Goal: Information Seeking & Learning: Compare options

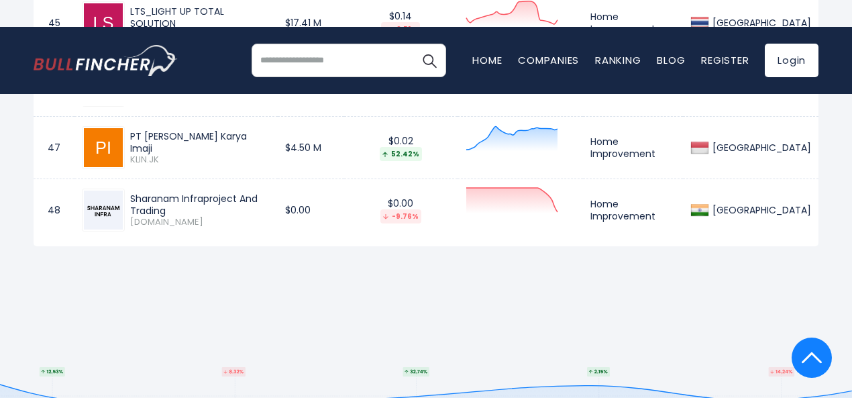
scroll to position [3491, 0]
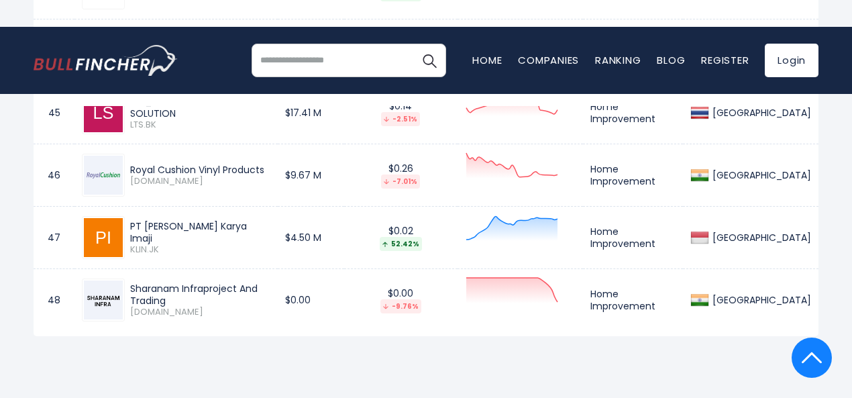
drag, startPoint x: 161, startPoint y: 303, endPoint x: 213, endPoint y: 363, distance: 79.5
click at [187, 307] on div "Sharanam Infraproject And Trading" at bounding box center [200, 294] width 140 height 24
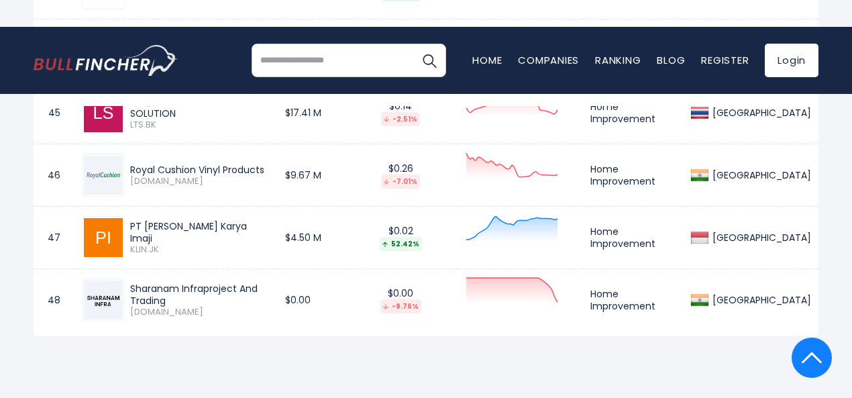
click at [243, 236] on div "PT [PERSON_NAME] Karya Imaji" at bounding box center [200, 232] width 140 height 24
drag, startPoint x: 240, startPoint y: 236, endPoint x: 201, endPoint y: 234, distance: 39.0
click at [240, 236] on div "PT [PERSON_NAME] Karya Imaji" at bounding box center [200, 232] width 140 height 24
click at [226, 234] on div "PT [PERSON_NAME] Karya Imaji" at bounding box center [200, 232] width 140 height 24
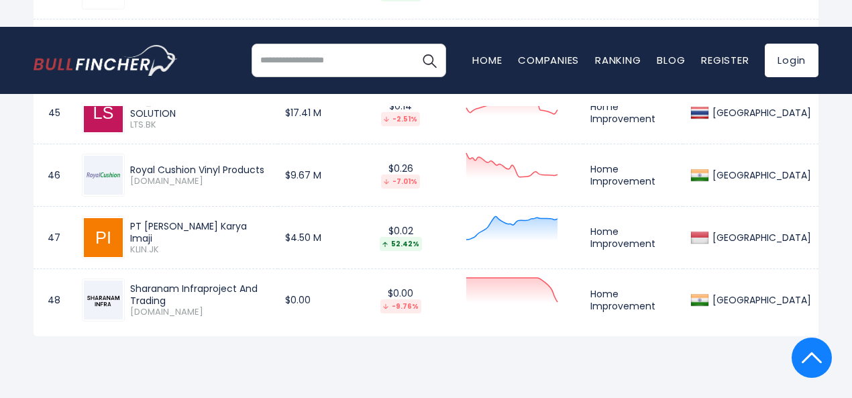
click at [226, 234] on div "PT [PERSON_NAME] Karya Imaji" at bounding box center [200, 232] width 140 height 24
click at [270, 176] on div "Royal Cushion Vinyl Products" at bounding box center [200, 170] width 140 height 12
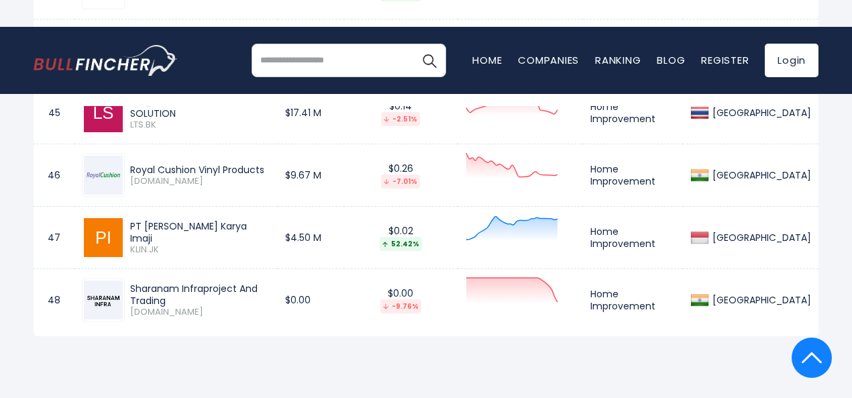
click at [270, 176] on div "Royal Cushion Vinyl Products" at bounding box center [200, 170] width 140 height 12
click at [270, 112] on div "LTS_LIGHT UP TOTAL SOLUTION" at bounding box center [200, 107] width 140 height 24
click at [270, 111] on div "LTS_LIGHT UP TOTAL SOLUTION" at bounding box center [200, 107] width 140 height 24
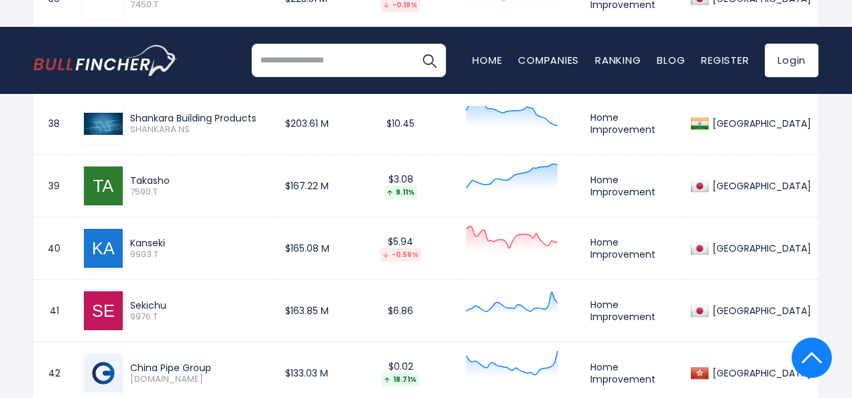
click at [183, 182] on div "Takasho" at bounding box center [200, 180] width 140 height 12
click at [177, 260] on span "9903.T" at bounding box center [200, 254] width 140 height 11
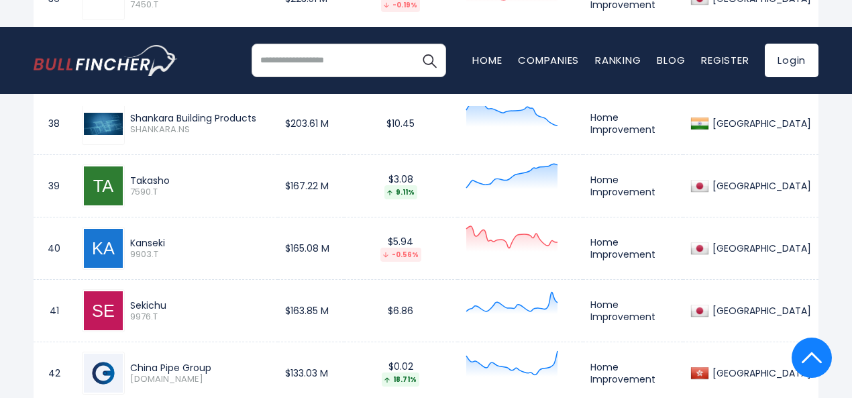
click at [177, 260] on span "9903.T" at bounding box center [200, 254] width 140 height 11
click at [176, 249] on div "Kanseki" at bounding box center [200, 243] width 140 height 12
click at [172, 309] on div "Sekichu" at bounding box center [200, 305] width 140 height 12
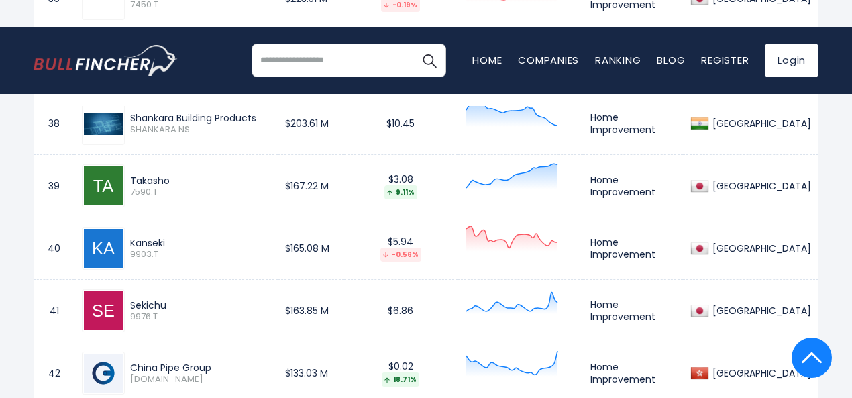
click at [172, 309] on div "Sekichu" at bounding box center [200, 305] width 140 height 12
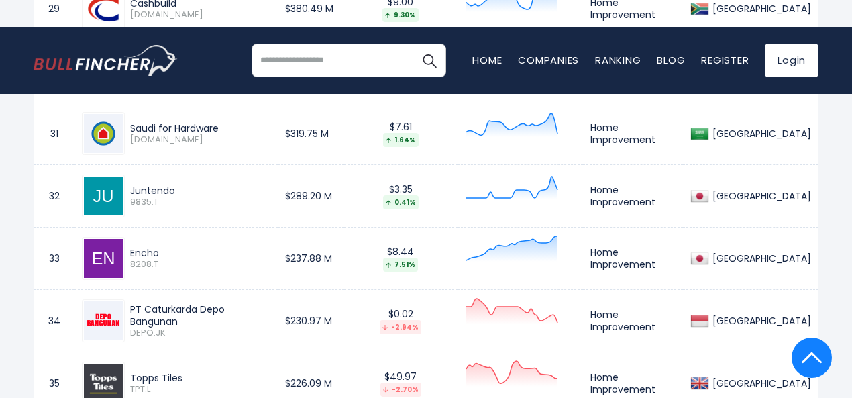
click at [236, 134] on div "Saudi for Hardware" at bounding box center [200, 128] width 140 height 12
click at [191, 197] on div "Juntendo" at bounding box center [200, 191] width 140 height 12
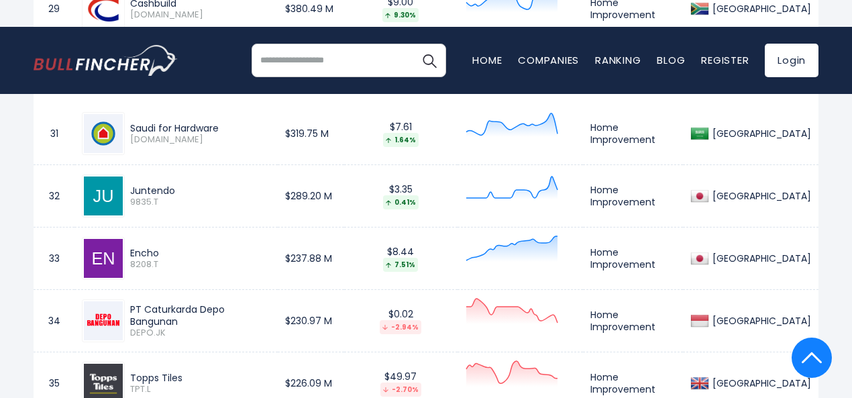
click at [191, 197] on div "Juntendo" at bounding box center [200, 191] width 140 height 12
click at [225, 134] on div "Saudi for Hardware" at bounding box center [200, 128] width 140 height 12
click at [173, 258] on div "Encho" at bounding box center [200, 253] width 140 height 12
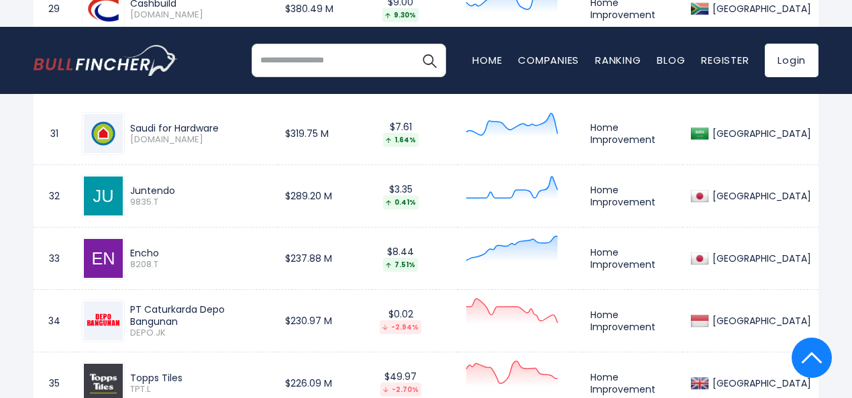
click at [173, 258] on div "Encho" at bounding box center [200, 253] width 140 height 12
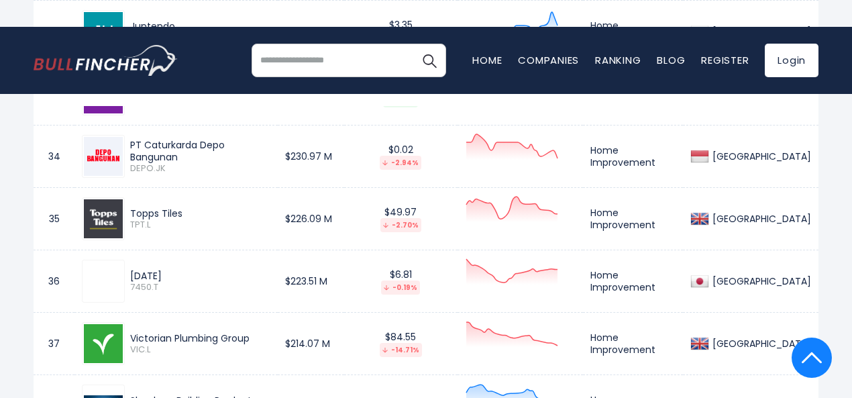
scroll to position [2735, 0]
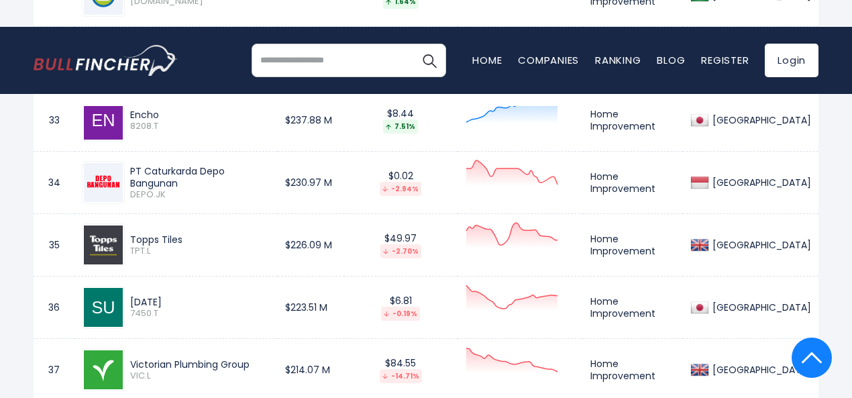
click at [189, 246] on div "Topps Tiles" at bounding box center [200, 240] width 140 height 12
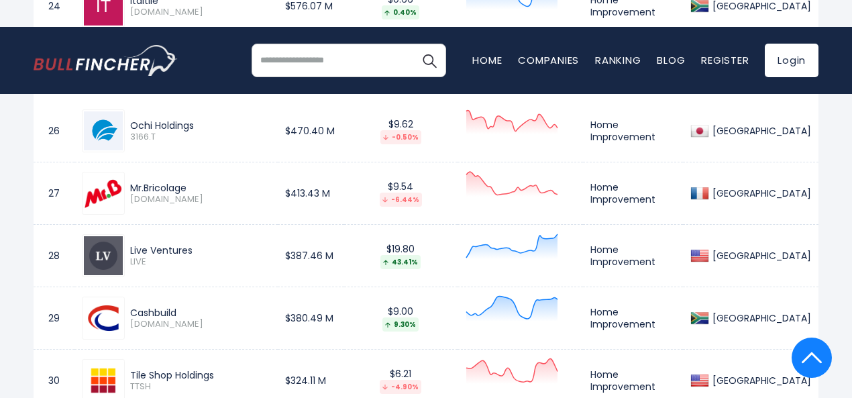
click at [213, 132] on div "Ochi Holdings" at bounding box center [200, 125] width 140 height 12
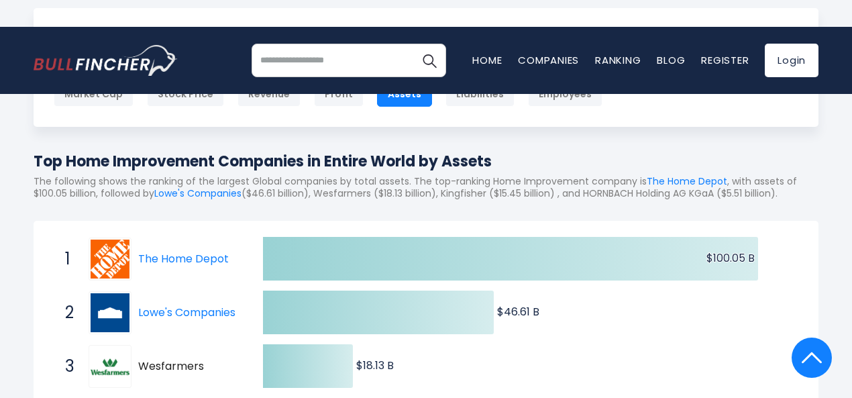
drag, startPoint x: 152, startPoint y: 142, endPoint x: 278, endPoint y: -49, distance: 229.5
click at [278, 0] on html "Home Companies Ranking Blog Register Login Home" at bounding box center [426, 26] width 852 height 398
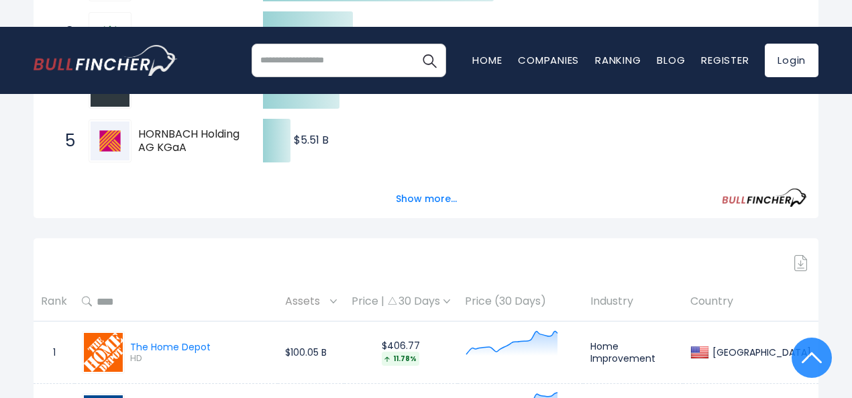
scroll to position [0, 0]
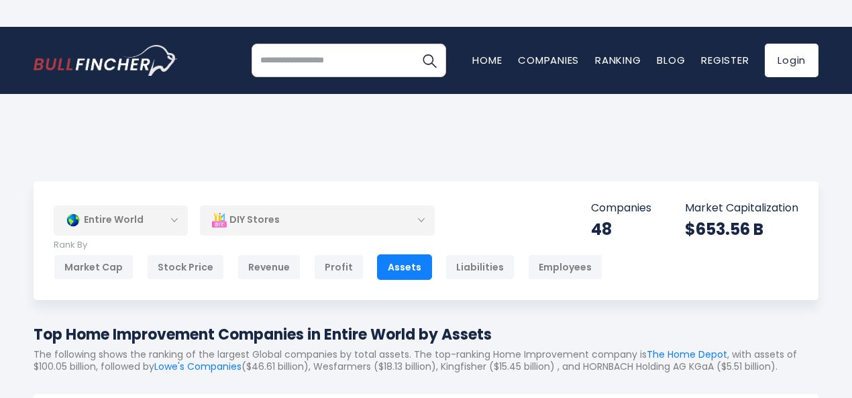
click at [80, 97] on body "Home Companies Ranking Blog Register Login Home" at bounding box center [426, 293] width 852 height 398
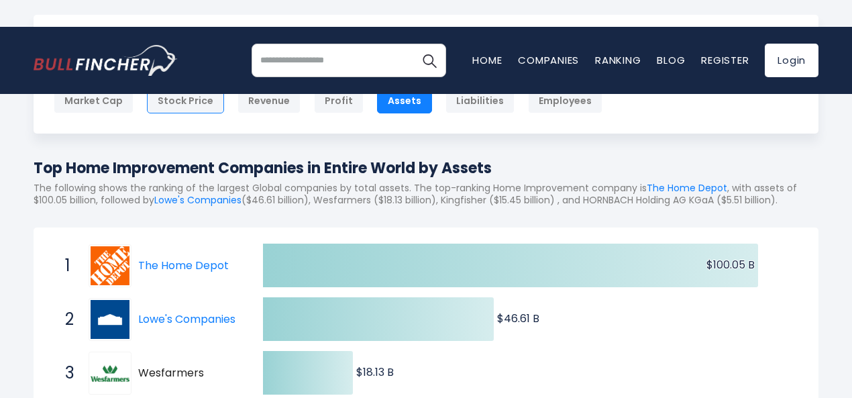
click at [197, 105] on div "Stock Price" at bounding box center [185, 100] width 77 height 25
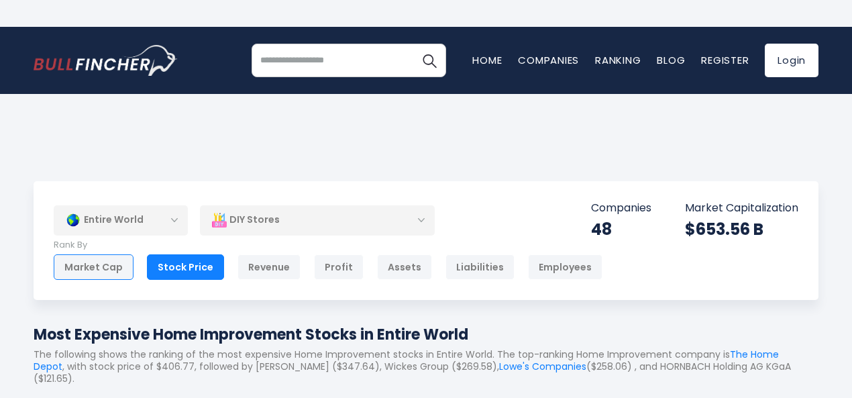
click at [108, 270] on div "Market Cap" at bounding box center [94, 266] width 80 height 25
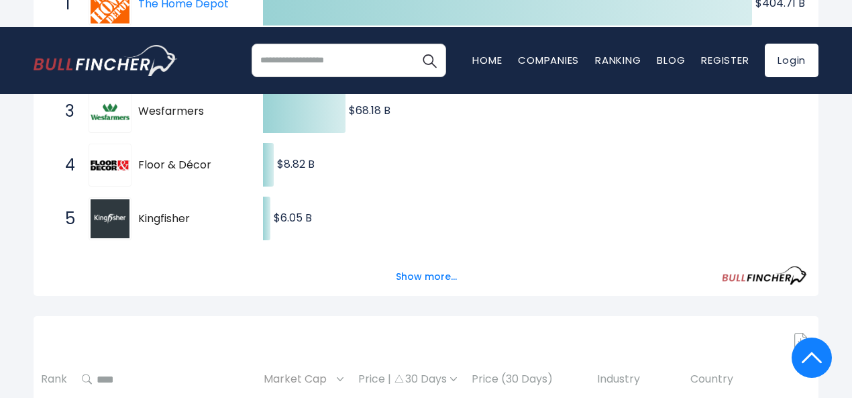
scroll to position [444, 0]
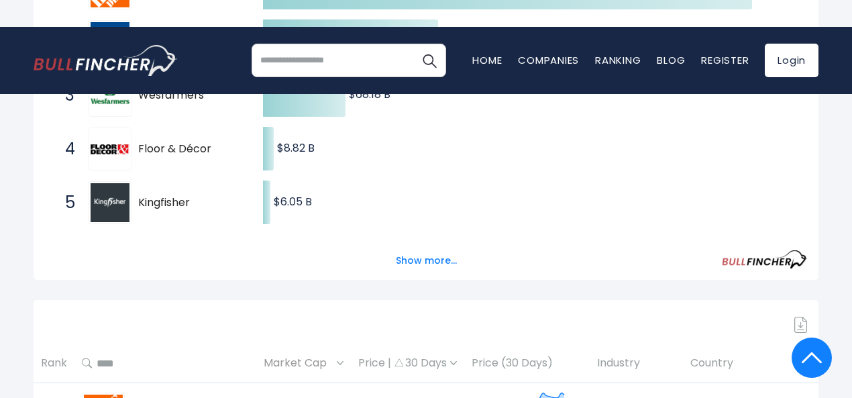
click at [200, 210] on span "Kingfisher" at bounding box center [188, 203] width 101 height 14
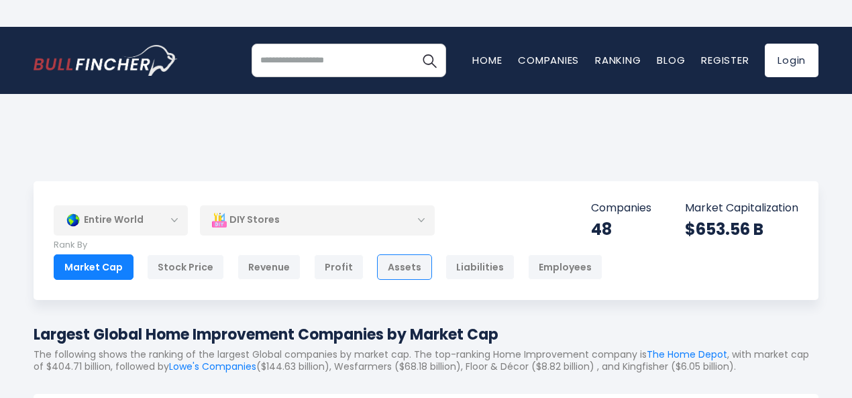
click at [391, 278] on div "Assets" at bounding box center [404, 266] width 55 height 25
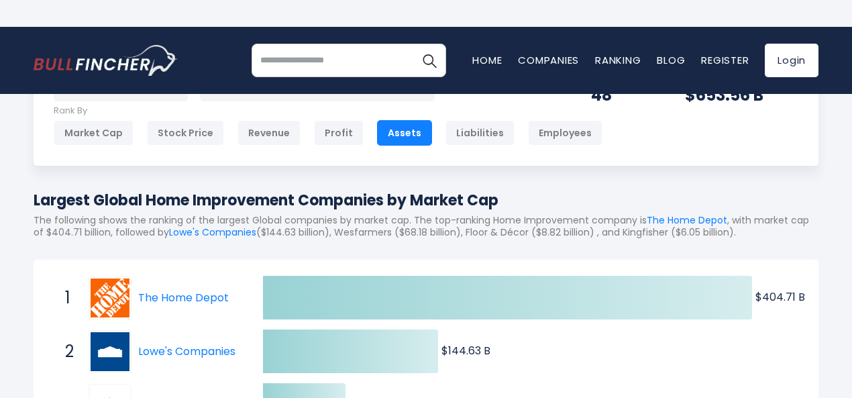
scroll to position [166, 0]
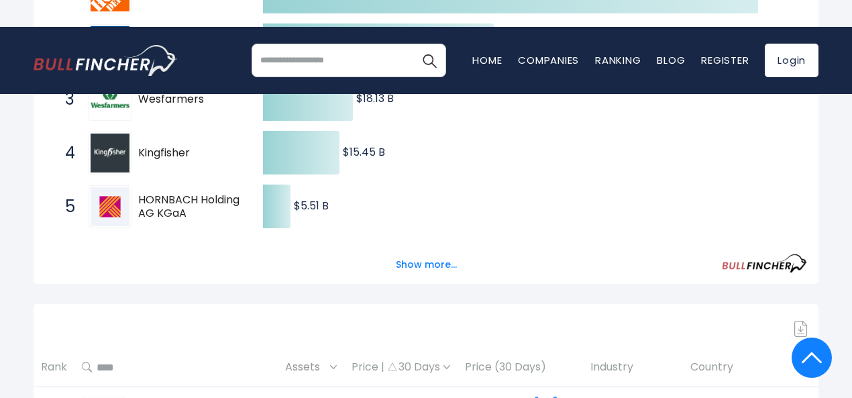
scroll to position [398, 0]
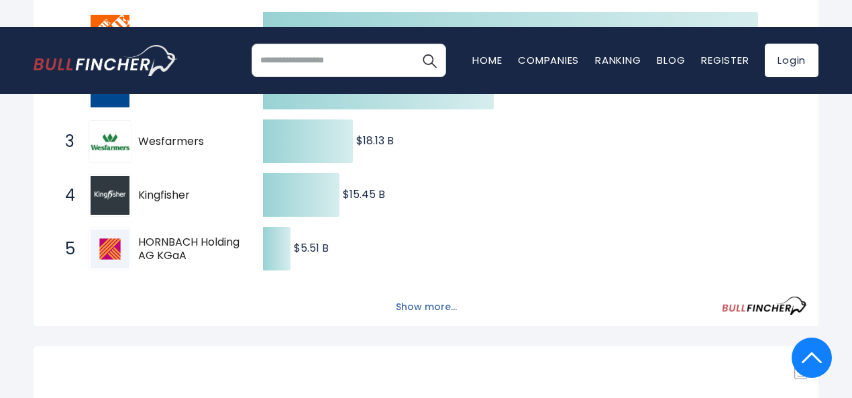
click at [417, 318] on button "Show more..." at bounding box center [426, 307] width 77 height 22
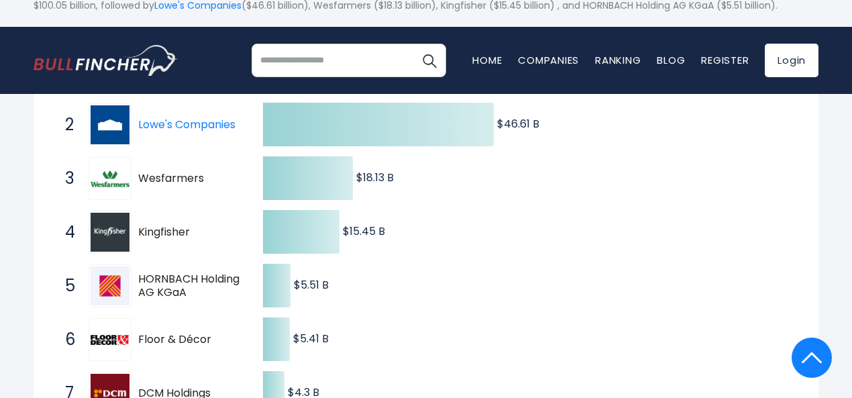
scroll to position [350, 0]
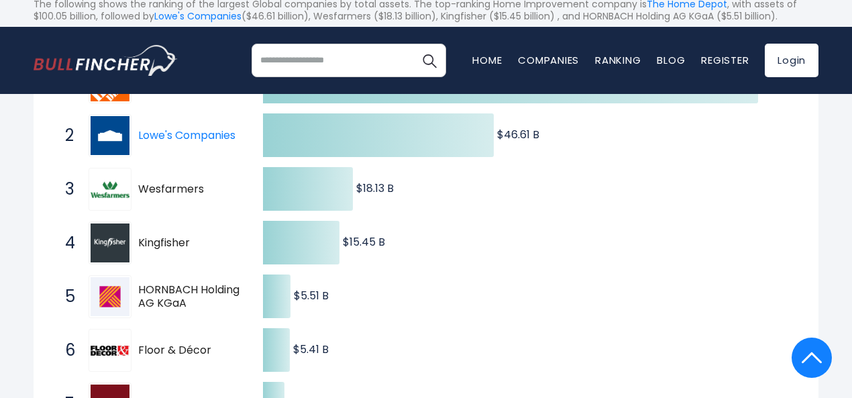
click at [200, 250] on span "Kingfisher" at bounding box center [188, 243] width 101 height 14
click at [215, 358] on span "Floor & Décor" at bounding box center [188, 351] width 101 height 14
click at [218, 358] on span "Floor & Décor" at bounding box center [188, 351] width 101 height 14
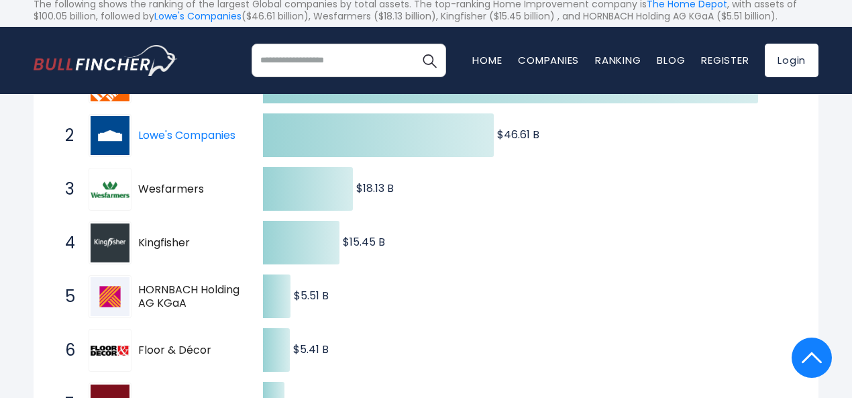
click at [218, 358] on span "Floor & Décor" at bounding box center [188, 351] width 101 height 14
click at [214, 358] on span "Floor & Décor" at bounding box center [188, 351] width 101 height 14
click at [209, 358] on span "Floor & Décor" at bounding box center [188, 351] width 101 height 14
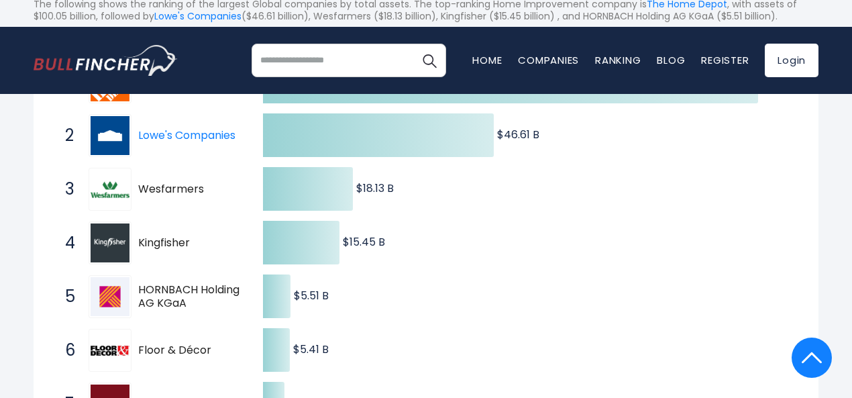
click at [209, 358] on span "Floor & Décor" at bounding box center [188, 351] width 101 height 14
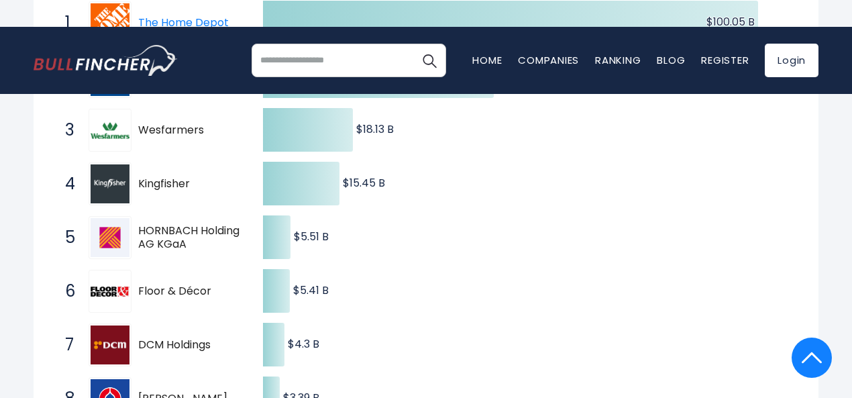
scroll to position [437, 0]
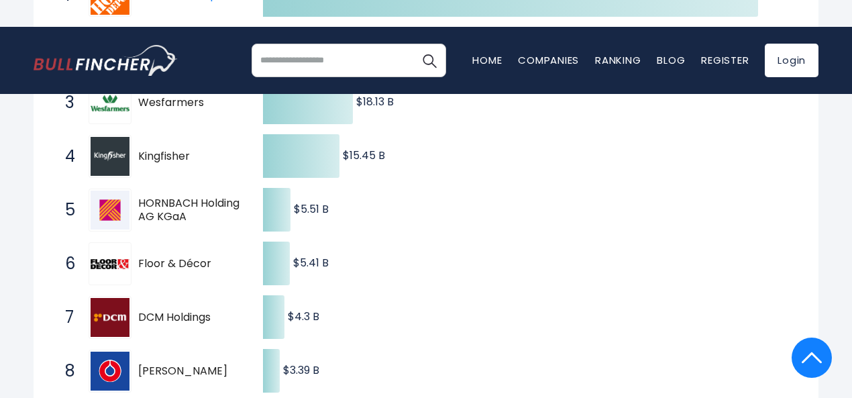
click at [232, 271] on span "Floor & Décor" at bounding box center [188, 264] width 101 height 14
drag, startPoint x: 224, startPoint y: 282, endPoint x: 213, endPoint y: 282, distance: 10.7
click at [220, 271] on span "Floor & Décor" at bounding box center [188, 264] width 101 height 14
click at [209, 271] on span "Floor & Décor" at bounding box center [188, 264] width 101 height 14
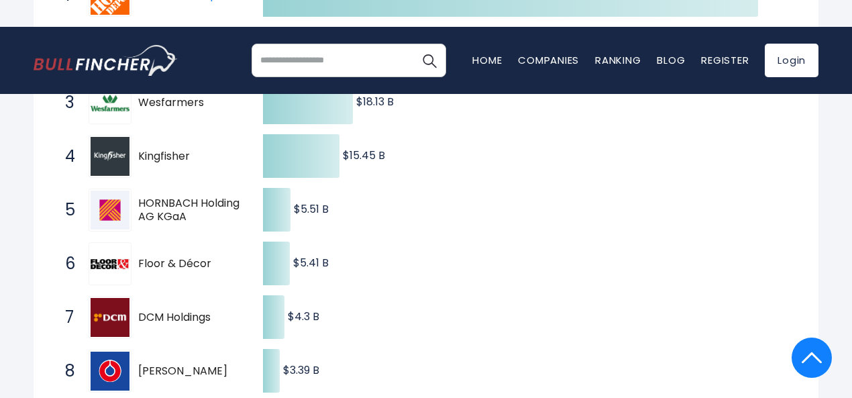
click at [209, 271] on span "Floor & Décor" at bounding box center [188, 264] width 101 height 14
click at [184, 271] on span "Floor & Décor" at bounding box center [188, 264] width 101 height 14
click at [178, 271] on span "Floor & Décor" at bounding box center [188, 264] width 101 height 14
drag, startPoint x: 173, startPoint y: 283, endPoint x: 114, endPoint y: 291, distance: 59.5
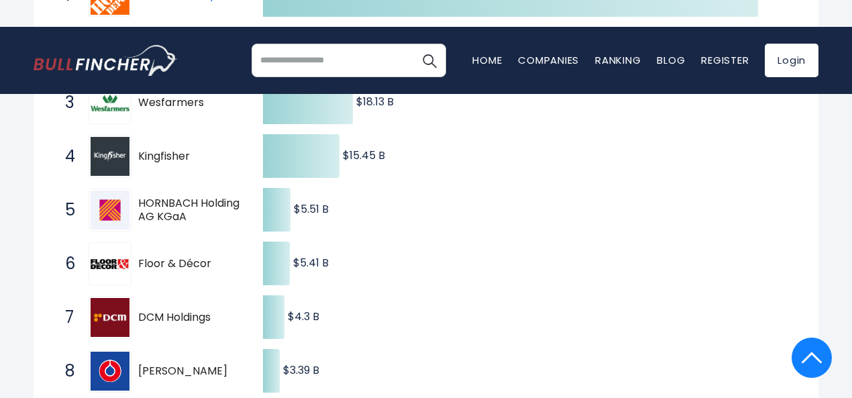
click at [162, 271] on span "Floor & Décor" at bounding box center [188, 264] width 101 height 14
click at [129, 339] on div at bounding box center [110, 317] width 43 height 43
drag, startPoint x: 135, startPoint y: 331, endPoint x: 207, endPoint y: 339, distance: 72.2
click at [207, 339] on div "7 DCM Holdings 3050.T" at bounding box center [148, 317] width 181 height 43
drag, startPoint x: 225, startPoint y: 281, endPoint x: 136, endPoint y: 281, distance: 89.2
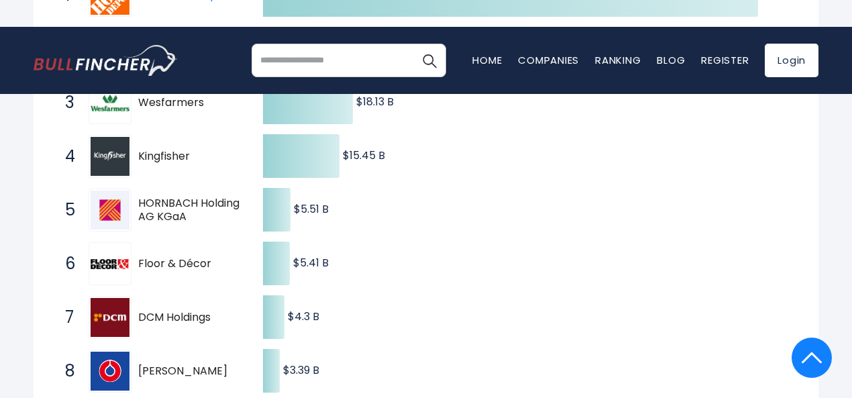
click at [136, 281] on div "6 Floor & Décor FND" at bounding box center [148, 263] width 181 height 43
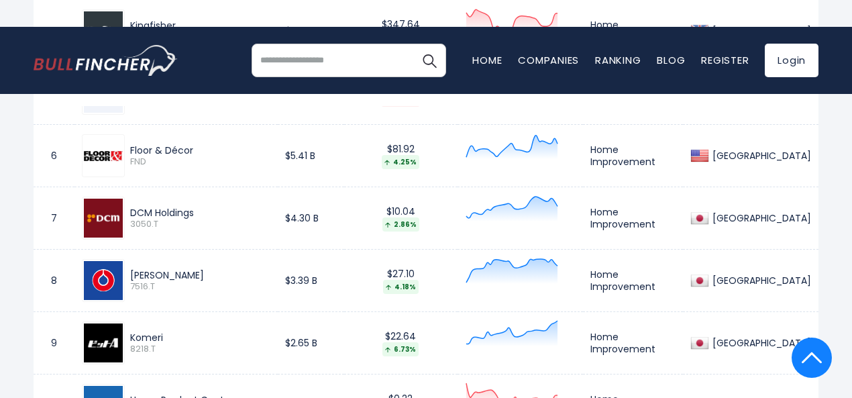
scroll to position [1051, 0]
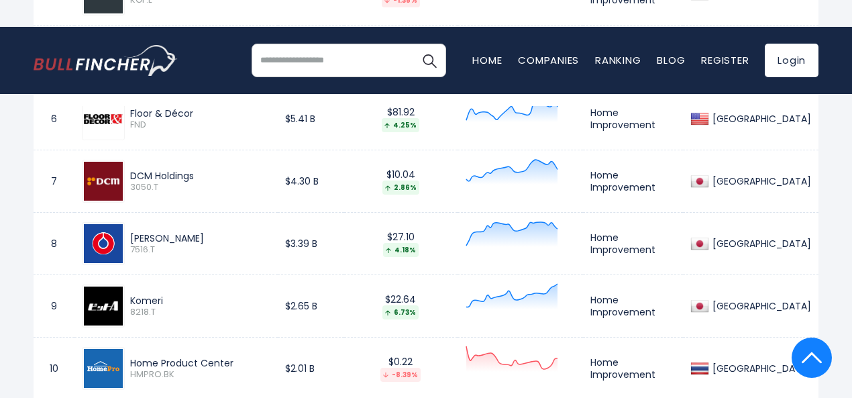
click at [205, 182] on div "DCM Holdings" at bounding box center [200, 176] width 140 height 12
click at [168, 307] on div "Komeri" at bounding box center [200, 301] width 140 height 12
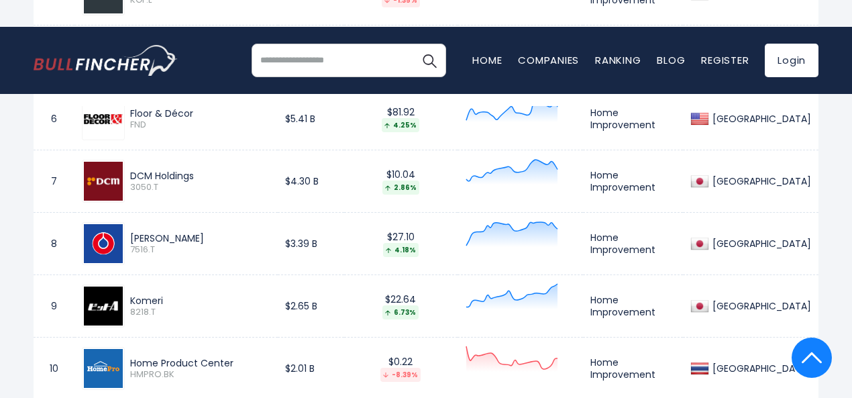
click at [168, 307] on div "Komeri" at bounding box center [200, 301] width 140 height 12
click at [170, 307] on div "Komeri" at bounding box center [200, 301] width 140 height 12
click at [243, 369] on div "Home Product Center" at bounding box center [200, 363] width 140 height 12
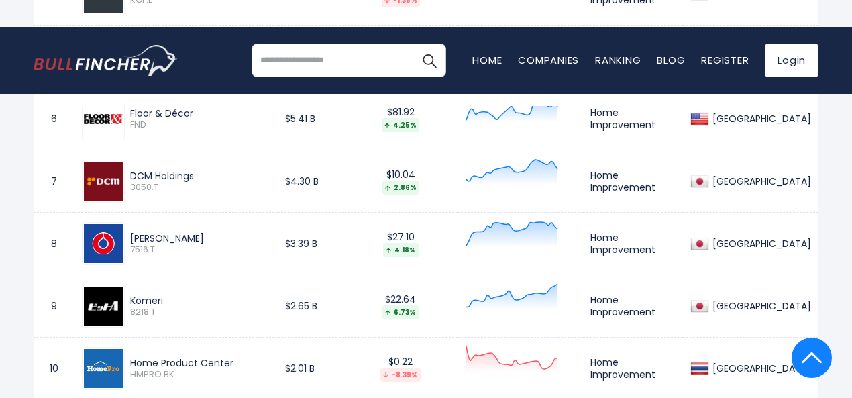
click at [243, 369] on div "Home Product Center" at bounding box center [200, 363] width 140 height 12
click at [250, 182] on div "DCM Holdings" at bounding box center [200, 176] width 140 height 12
